Goal: Task Accomplishment & Management: Use online tool/utility

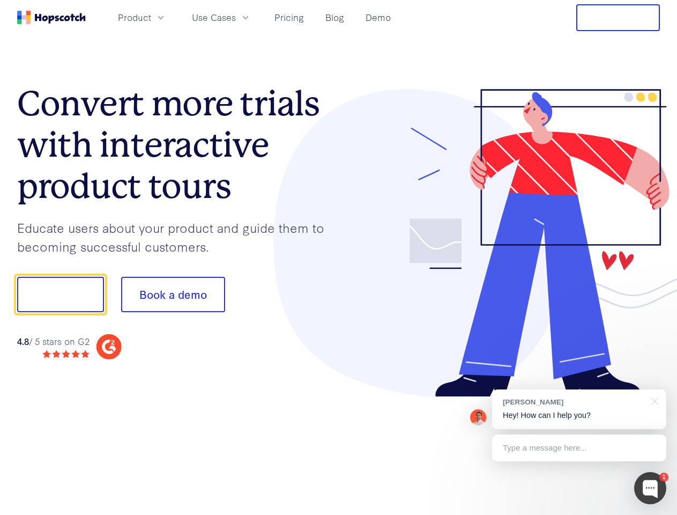
click at [339, 257] on div at bounding box center [500, 243] width 322 height 308
click at [151, 17] on span "Product" at bounding box center [134, 17] width 33 height 13
click at [236, 17] on span "Use Cases" at bounding box center [214, 17] width 44 height 13
click at [618, 18] on button "Free Trial" at bounding box center [618, 17] width 84 height 27
click at [60, 294] on button "Show me!" at bounding box center [60, 294] width 87 height 35
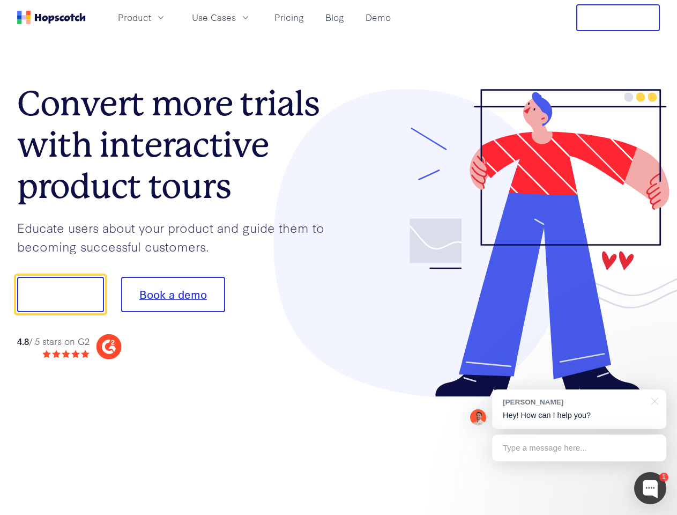
click at [173, 294] on button "Book a demo" at bounding box center [173, 294] width 104 height 35
click at [650, 488] on div at bounding box center [650, 488] width 32 height 32
click at [579, 409] on div "[PERSON_NAME] Hey! How can I help you?" at bounding box center [579, 409] width 174 height 40
click at [653, 400] on div at bounding box center [565, 293] width 201 height 358
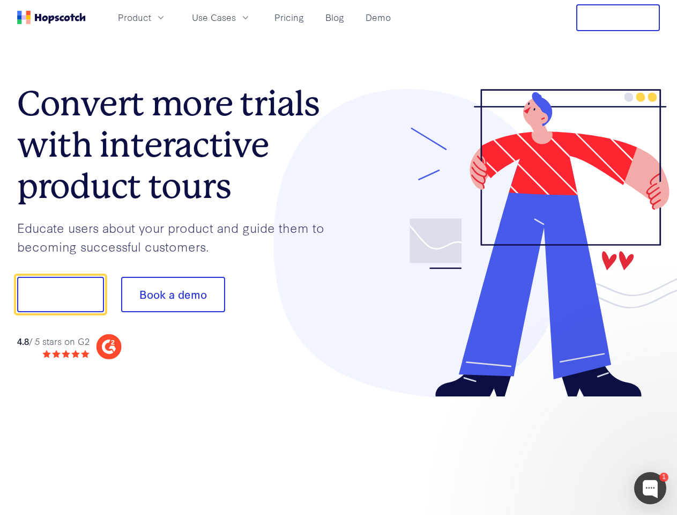
click at [579, 448] on div at bounding box center [565, 293] width 201 height 358
